Goal: Participate in discussion: Engage in conversation with other users on a specific topic

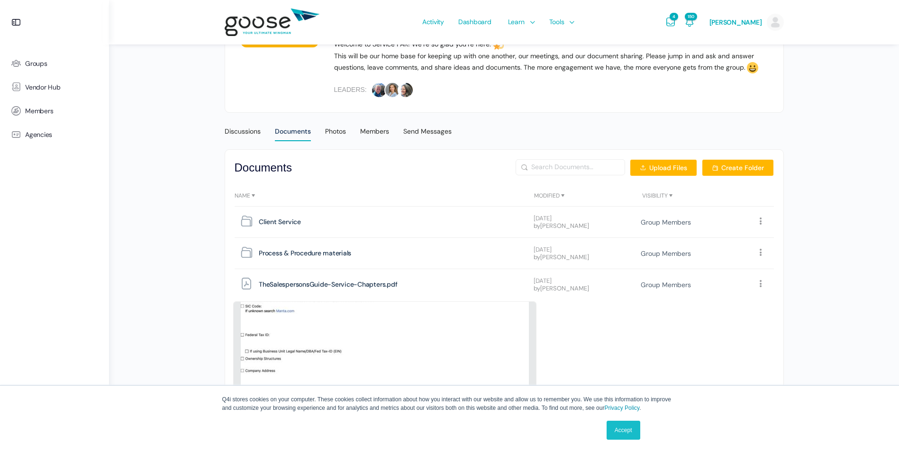
scroll to position [343, 0]
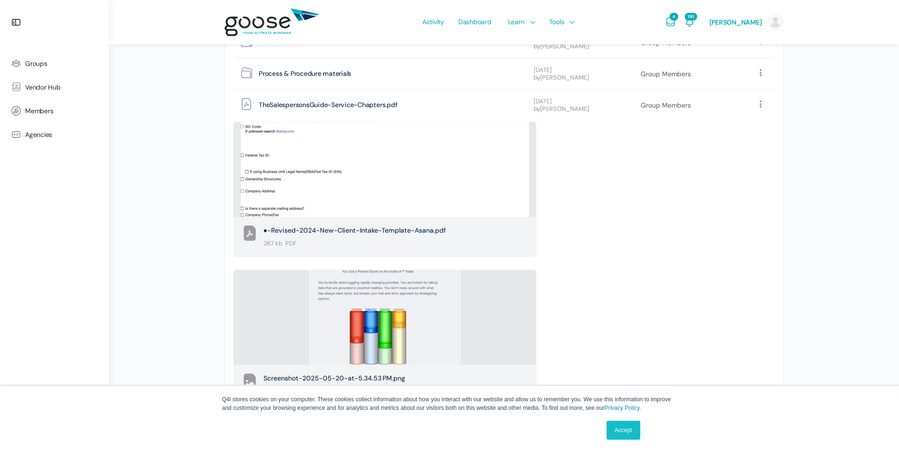
click at [623, 426] on link "Accept" at bounding box center [623, 430] width 34 height 19
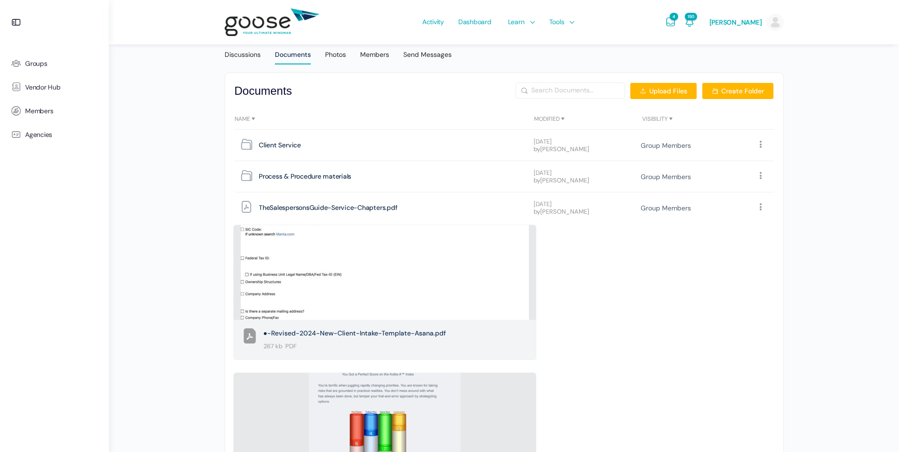
scroll to position [107, 0]
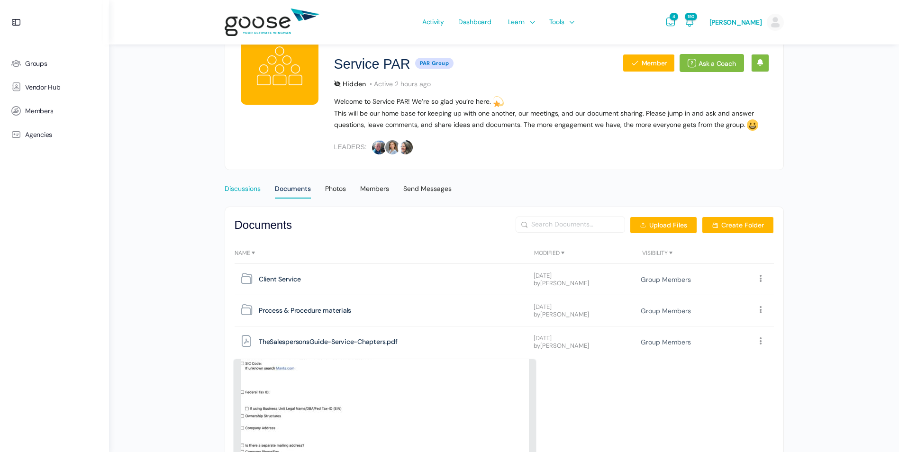
click at [243, 190] on div "Discussions" at bounding box center [243, 191] width 36 height 14
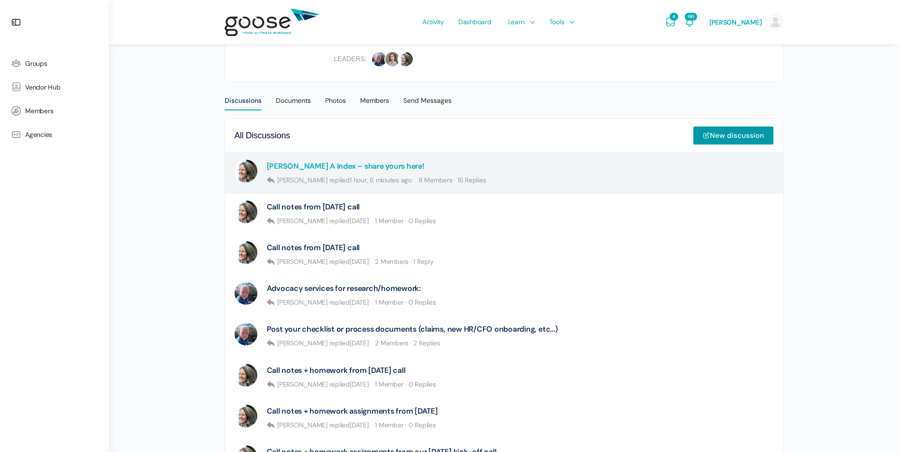
scroll to position [189, 0]
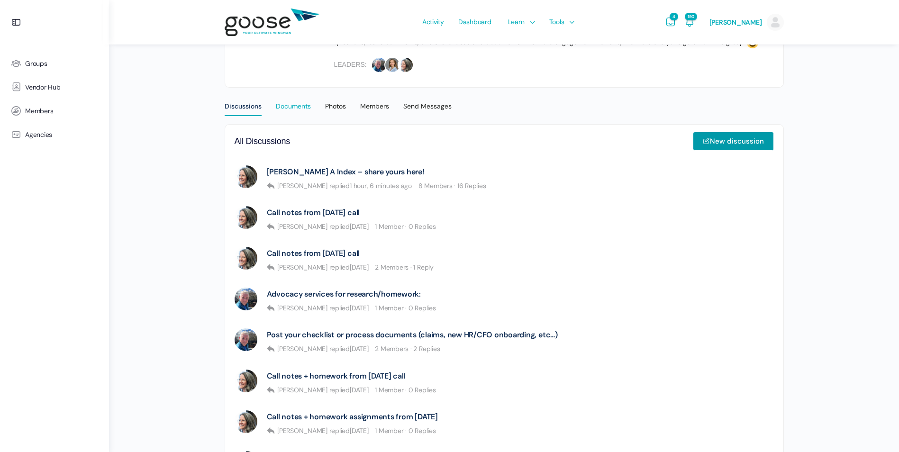
click at [292, 106] on div "Documents" at bounding box center [293, 109] width 35 height 14
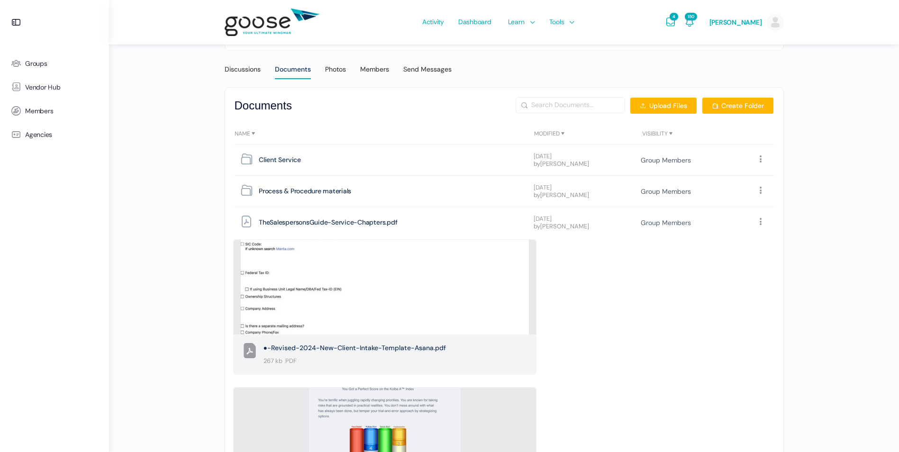
scroll to position [154, 0]
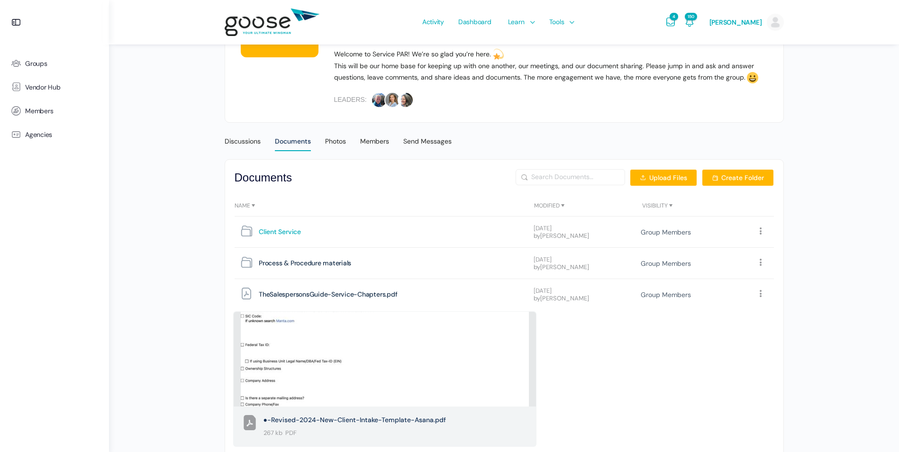
click at [293, 229] on span "Client Service" at bounding box center [280, 232] width 42 height 13
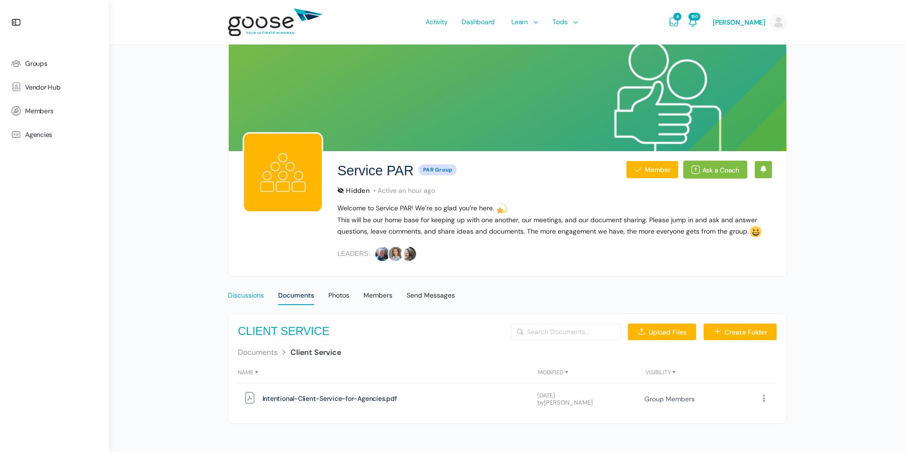
click at [245, 297] on div "Discussions" at bounding box center [246, 298] width 36 height 14
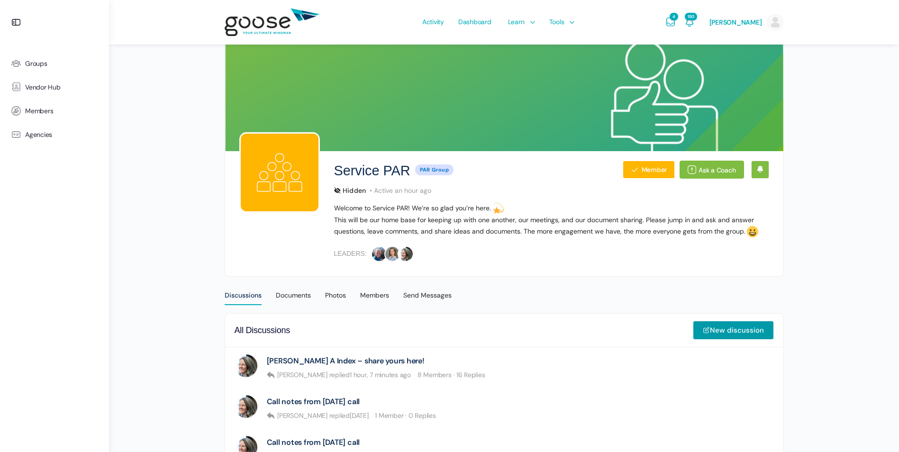
scroll to position [237, 0]
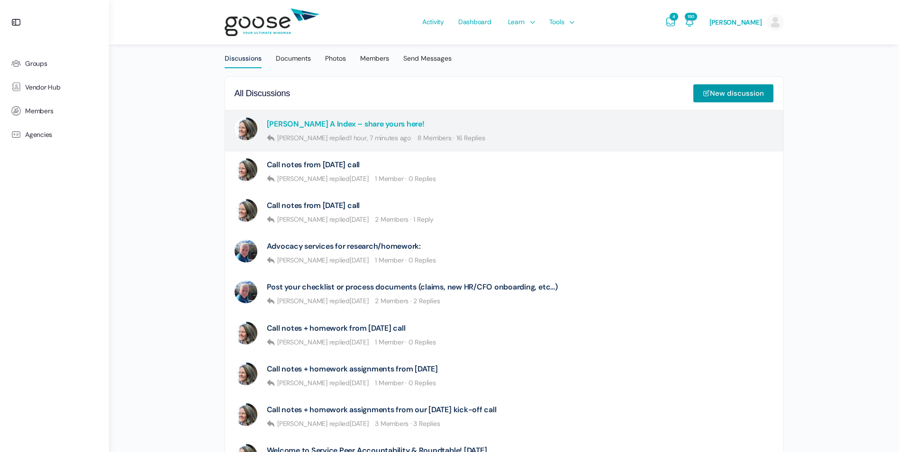
click at [365, 125] on link "[PERSON_NAME] A Index – share yours here!" at bounding box center [346, 123] width 158 height 9
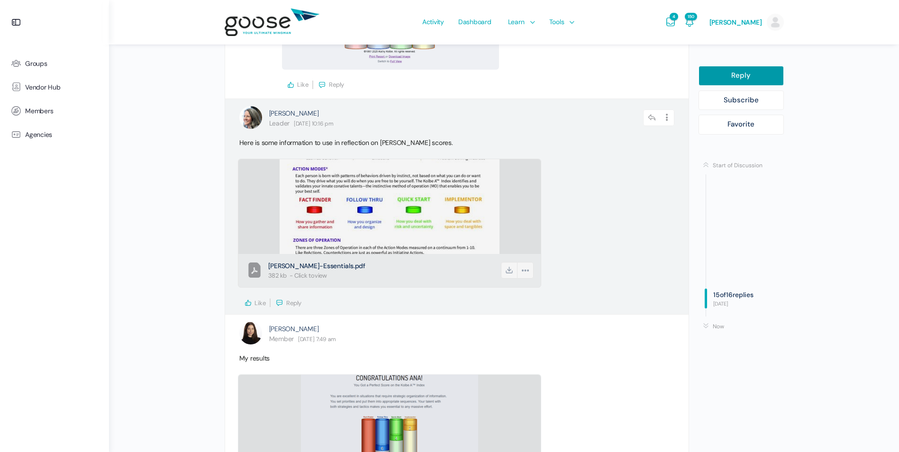
scroll to position [3695, 0]
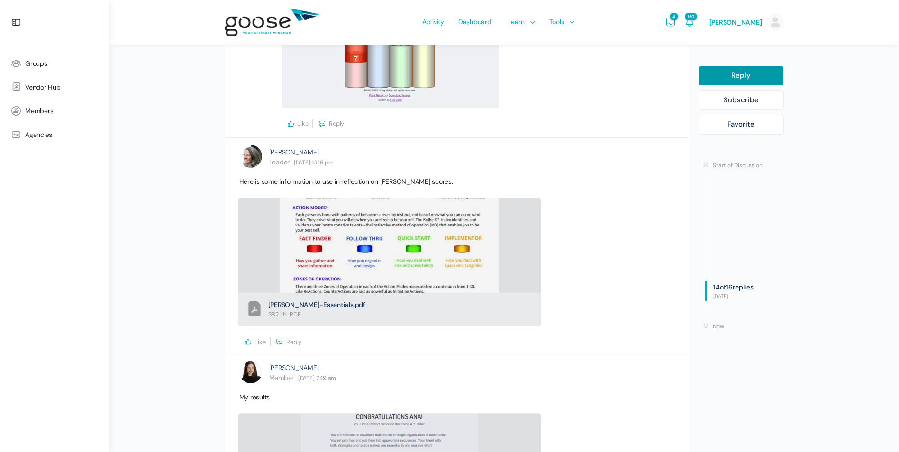
drag, startPoint x: 510, startPoint y: 308, endPoint x: 397, endPoint y: 182, distance: 169.1
click at [510, 308] on icon at bounding box center [509, 309] width 17 height 17
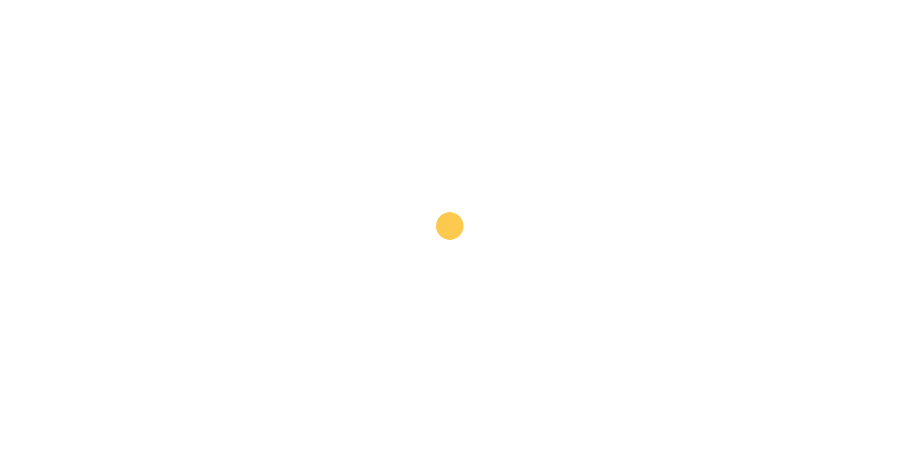
scroll to position [0, 0]
